Goal: Book appointment/travel/reservation

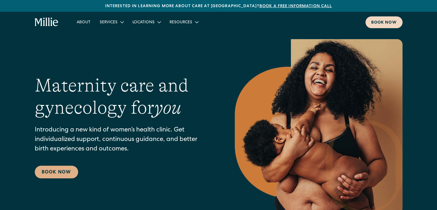
click at [387, 17] on link "Book now" at bounding box center [384, 22] width 37 height 12
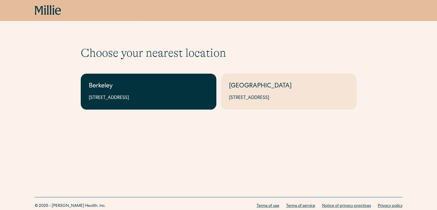
click at [151, 93] on link "Berkeley 2999 Regent St, Suite 524, Berkeley, CA 94705" at bounding box center [149, 92] width 136 height 36
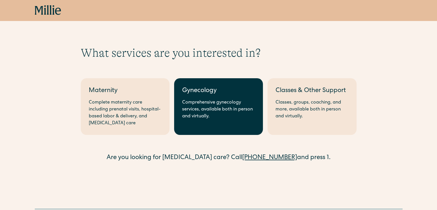
click at [234, 97] on link "Gynecology Comprehensive gynecology services, available both in person and virt…" at bounding box center [218, 106] width 89 height 57
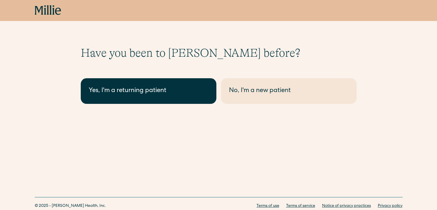
click at [148, 90] on div "Yes, I'm a returning patient" at bounding box center [149, 90] width 120 height 9
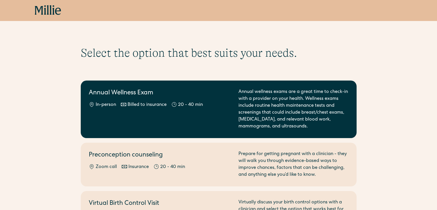
click at [226, 95] on h2 "Annual Wellness Exam" at bounding box center [160, 93] width 143 height 9
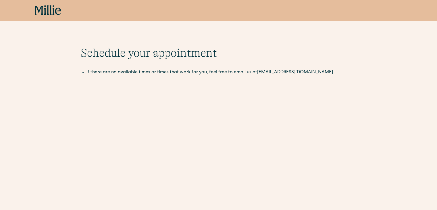
click at [29, 117] on div "Schedule your appointment This below only shows on maternity + location Materni…" at bounding box center [218, 185] width 437 height 279
click at [0, 134] on div "Schedule your appointment This below only shows on maternity + location Materni…" at bounding box center [218, 185] width 437 height 279
click at [1, 158] on div "Schedule your appointment This below only shows on maternity + location Materni…" at bounding box center [218, 185] width 437 height 279
